Goal: Information Seeking & Learning: Learn about a topic

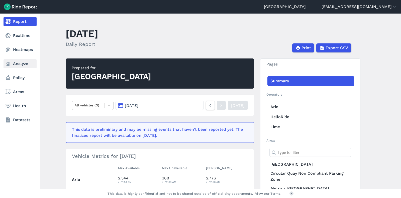
click at [26, 62] on link "Analyze" at bounding box center [20, 63] width 33 height 9
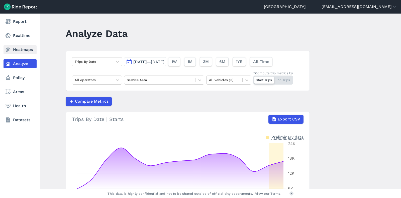
click at [24, 50] on link "Heatmaps" at bounding box center [20, 49] width 33 height 9
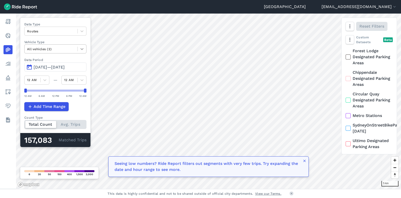
click at [83, 49] on icon at bounding box center [81, 49] width 3 height 2
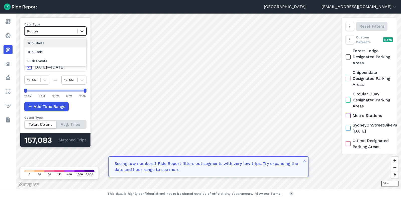
click at [84, 32] on icon at bounding box center [81, 31] width 5 height 5
click at [55, 59] on div "Curb Events" at bounding box center [55, 60] width 62 height 9
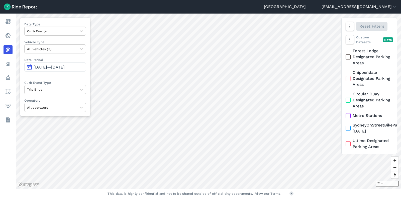
click at [240, 191] on div "Sydney [EMAIL_ADDRESS][DOMAIN_NAME] Settings Terms Sign Out Report Realtime Hea…" at bounding box center [200, 99] width 401 height 198
click at [348, 27] on icon "button" at bounding box center [349, 26] width 5 height 5
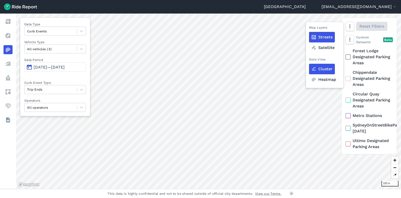
click at [322, 77] on label "Heatmap" at bounding box center [323, 79] width 29 height 11
click at [309, 28] on input "Heatmap" at bounding box center [309, 26] width 0 height 3
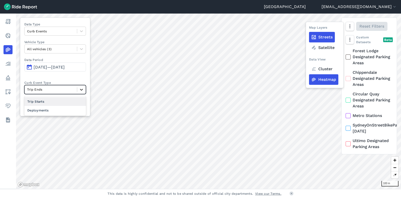
click at [84, 87] on icon at bounding box center [81, 89] width 5 height 5
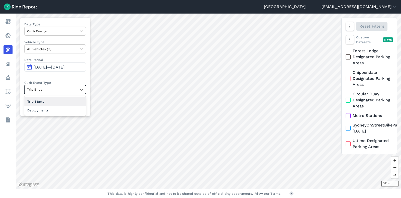
click at [66, 104] on div "Trip Starts" at bounding box center [55, 101] width 62 height 9
click at [350, 29] on button "button" at bounding box center [349, 26] width 9 height 9
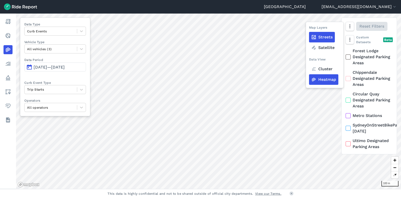
click at [321, 69] on label "Cluster" at bounding box center [322, 69] width 26 height 11
click at [309, 28] on input "Cluster" at bounding box center [309, 26] width 0 height 3
